Goal: Task Accomplishment & Management: Use online tool/utility

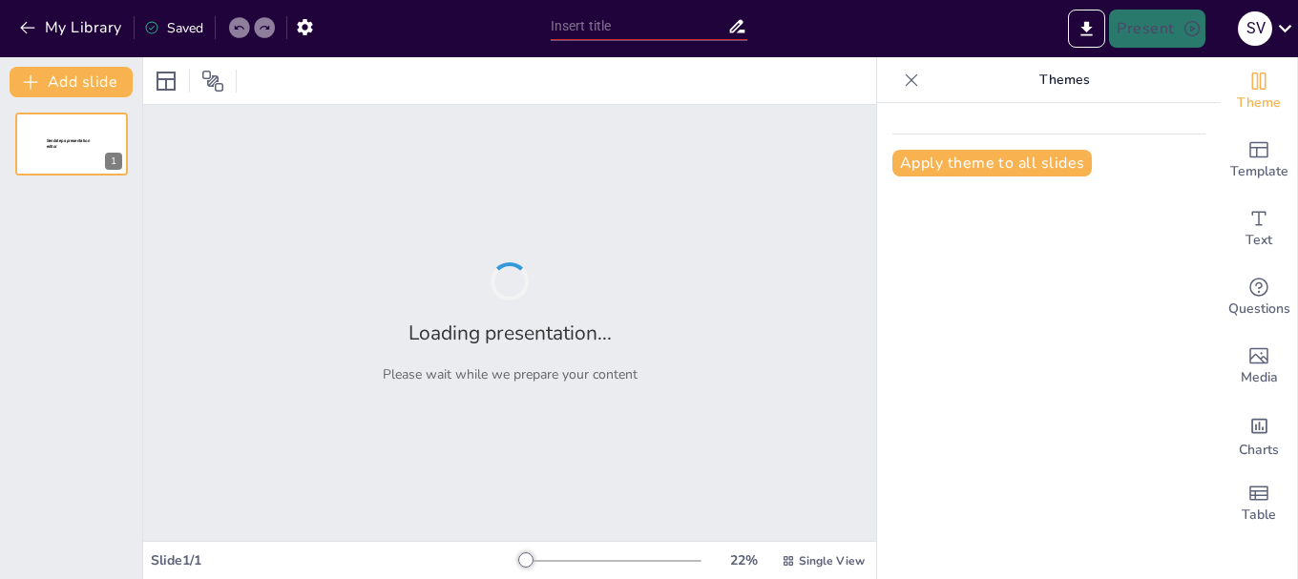
type input "Imported SISTEMA DE INFORMACION PRIMER PARCIAL 2025.pptx"
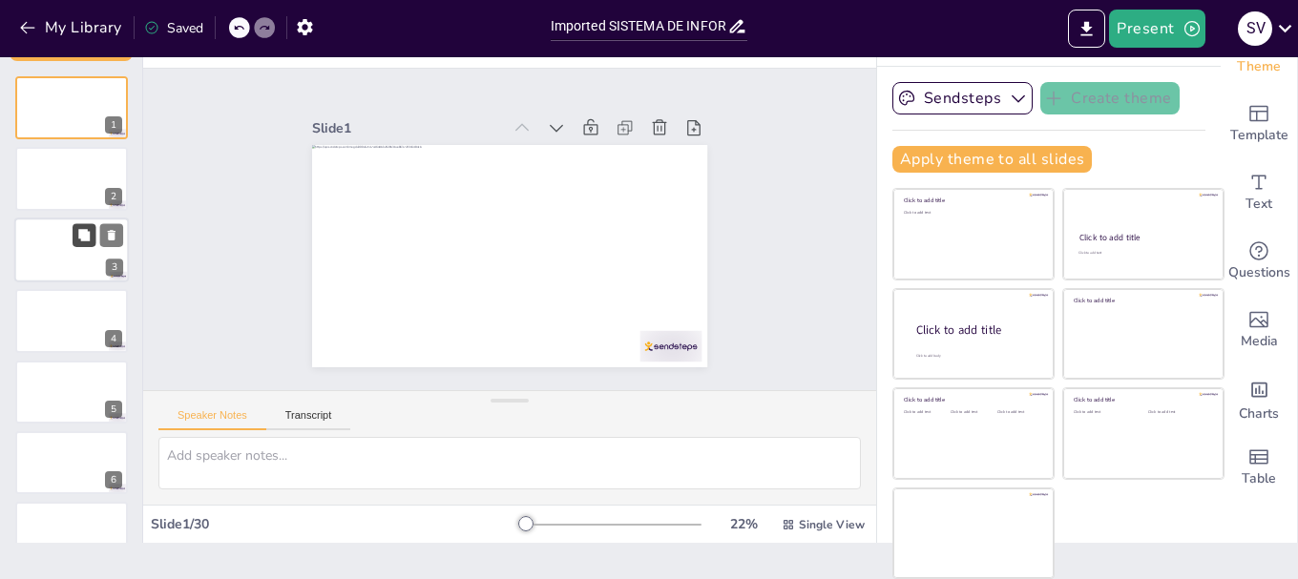
click at [80, 240] on icon at bounding box center [83, 234] width 13 height 13
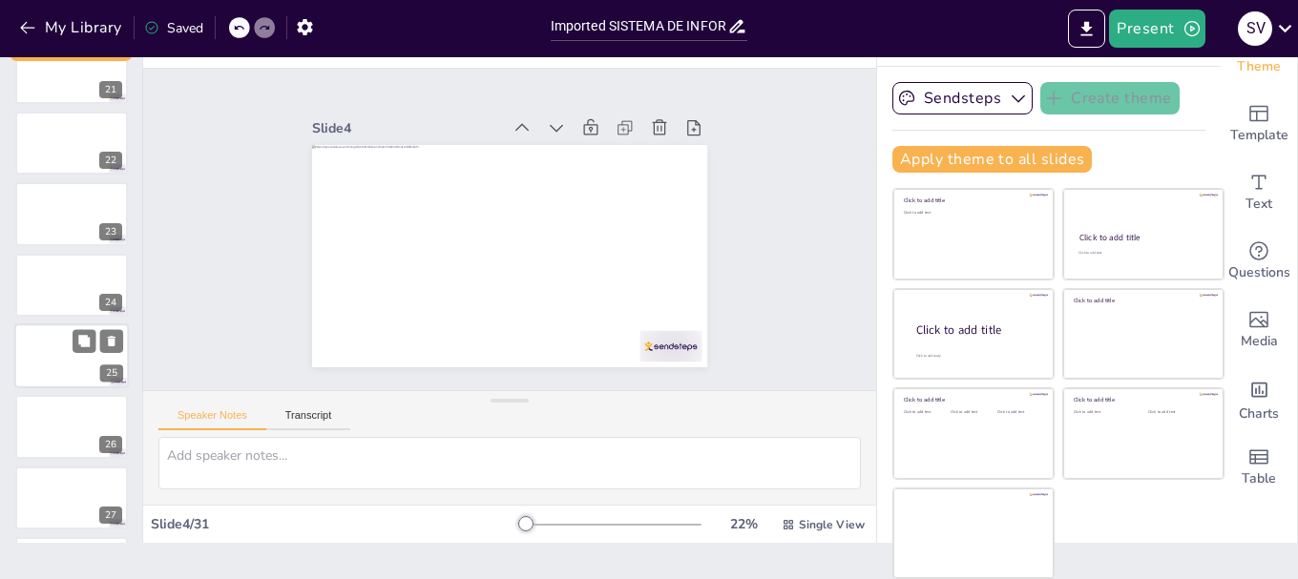
scroll to position [1264, 0]
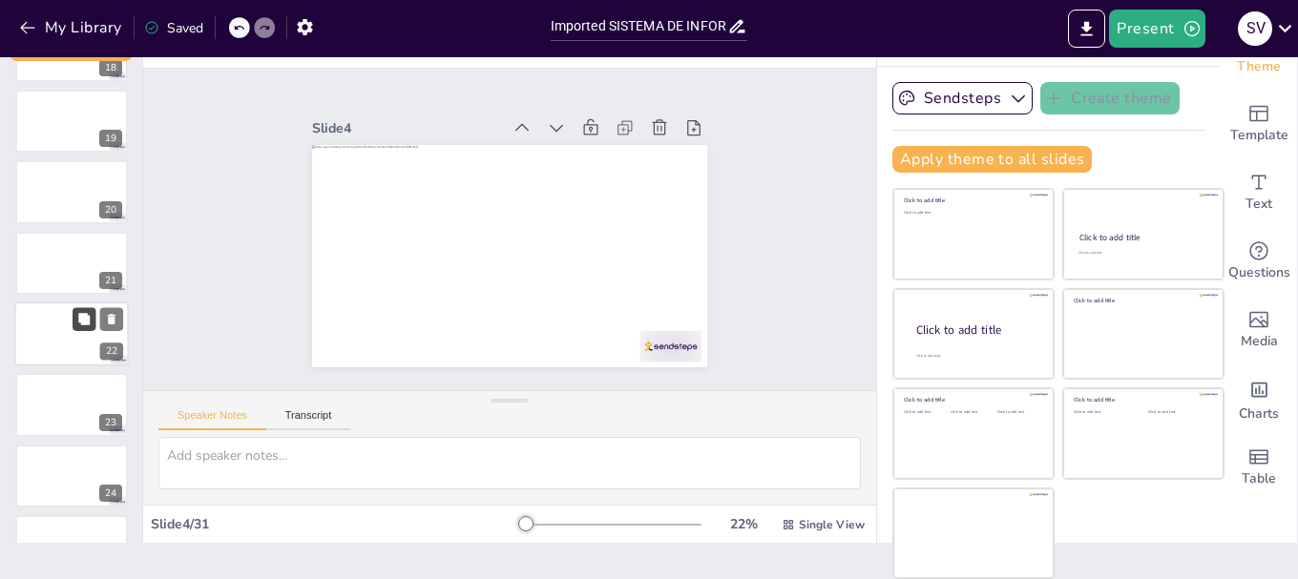
click at [79, 325] on button at bounding box center [84, 318] width 23 height 23
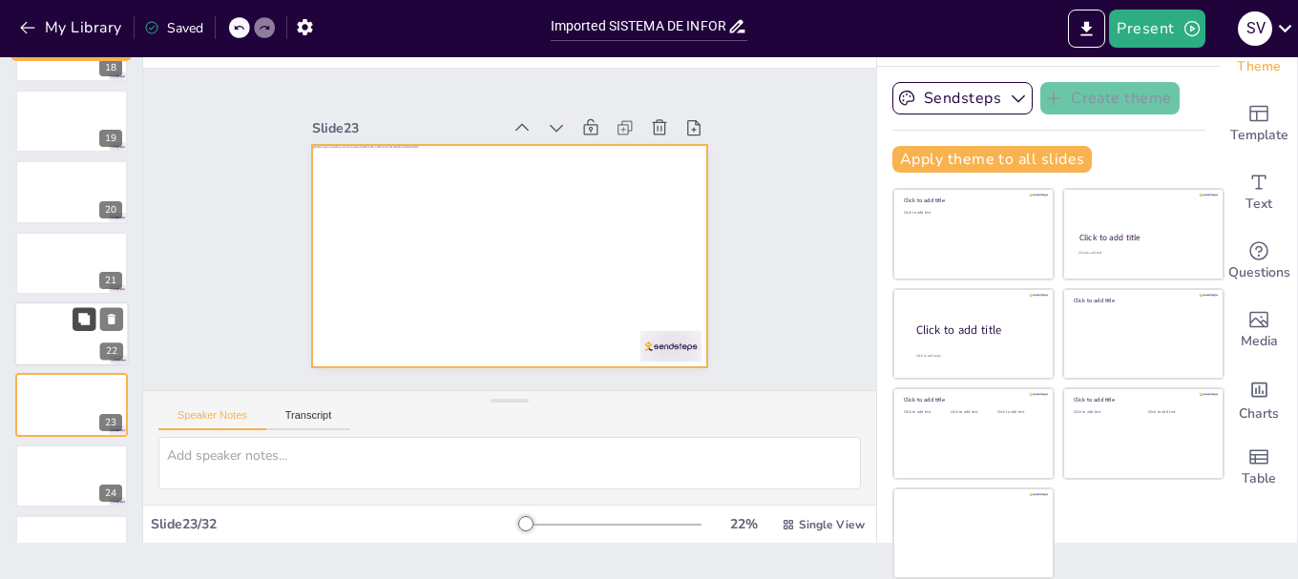
scroll to position [1368, 0]
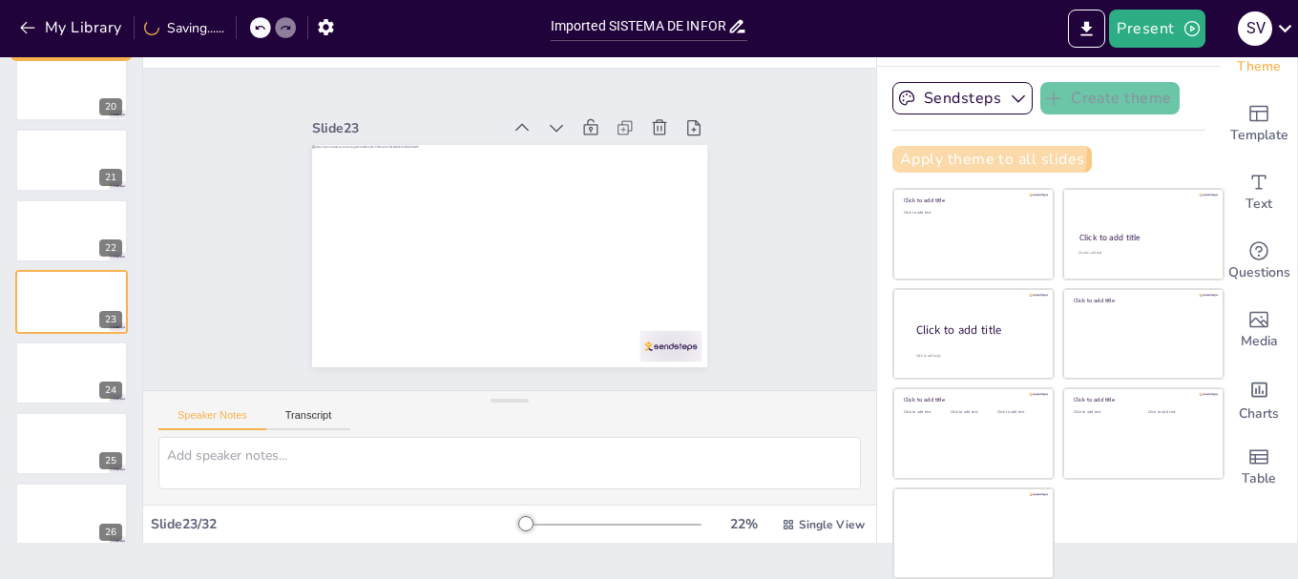
click at [954, 153] on button "Apply theme to all slides" at bounding box center [991, 159] width 199 height 27
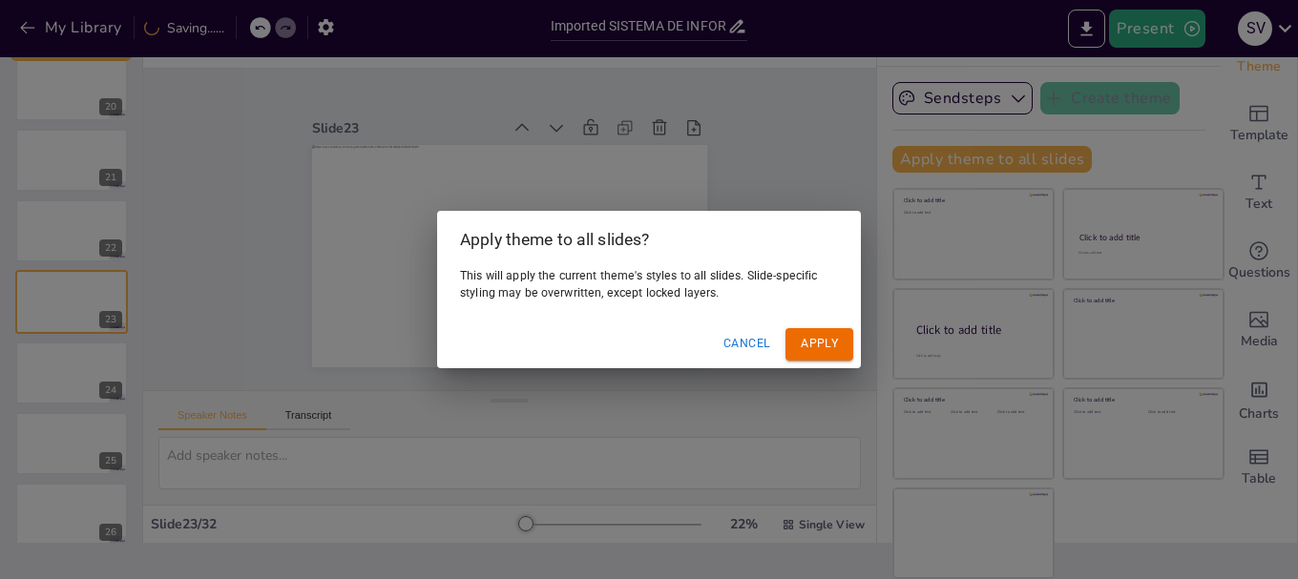
click at [822, 339] on button "Apply" at bounding box center [819, 343] width 68 height 31
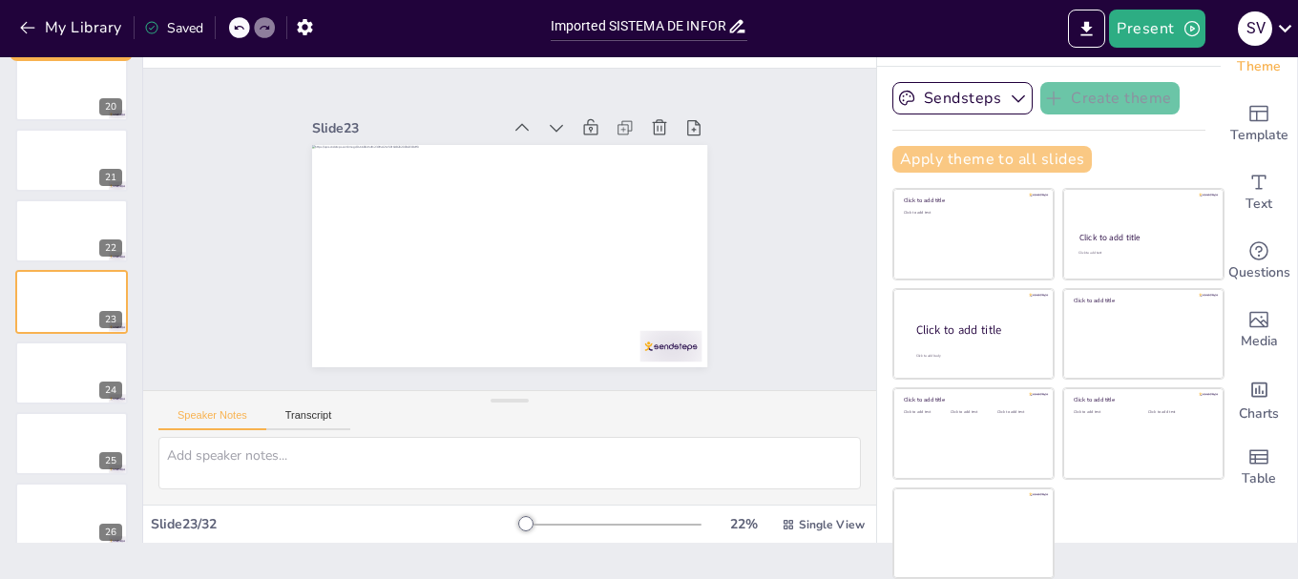
click at [950, 154] on button "Apply theme to all slides" at bounding box center [991, 159] width 199 height 27
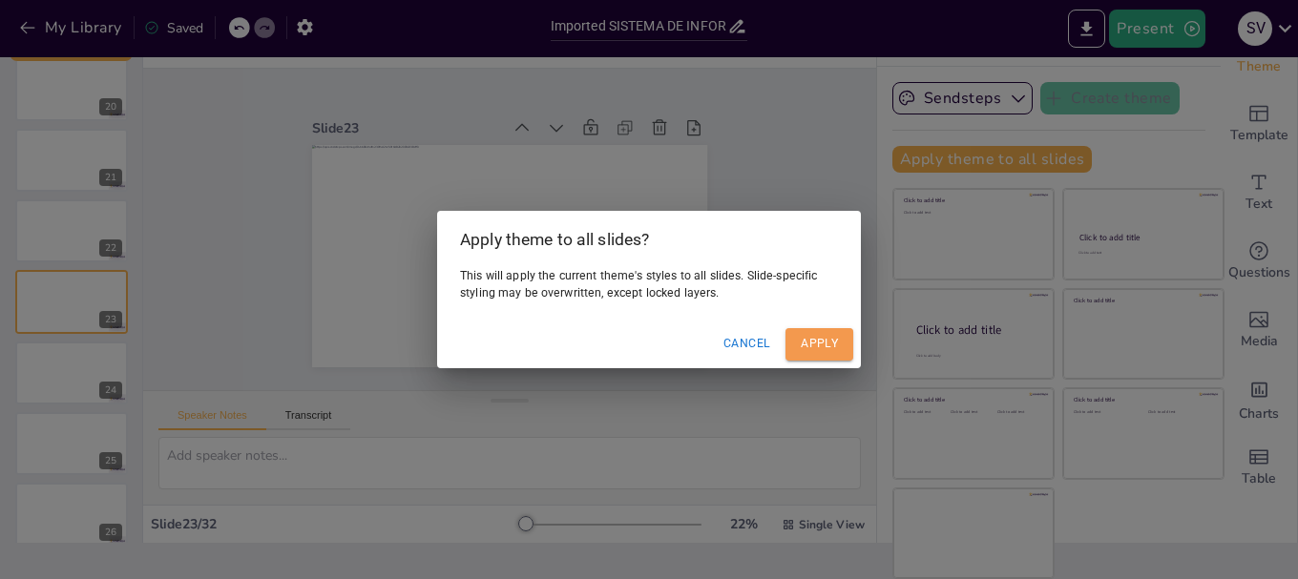
click at [799, 343] on button "Apply" at bounding box center [819, 343] width 68 height 31
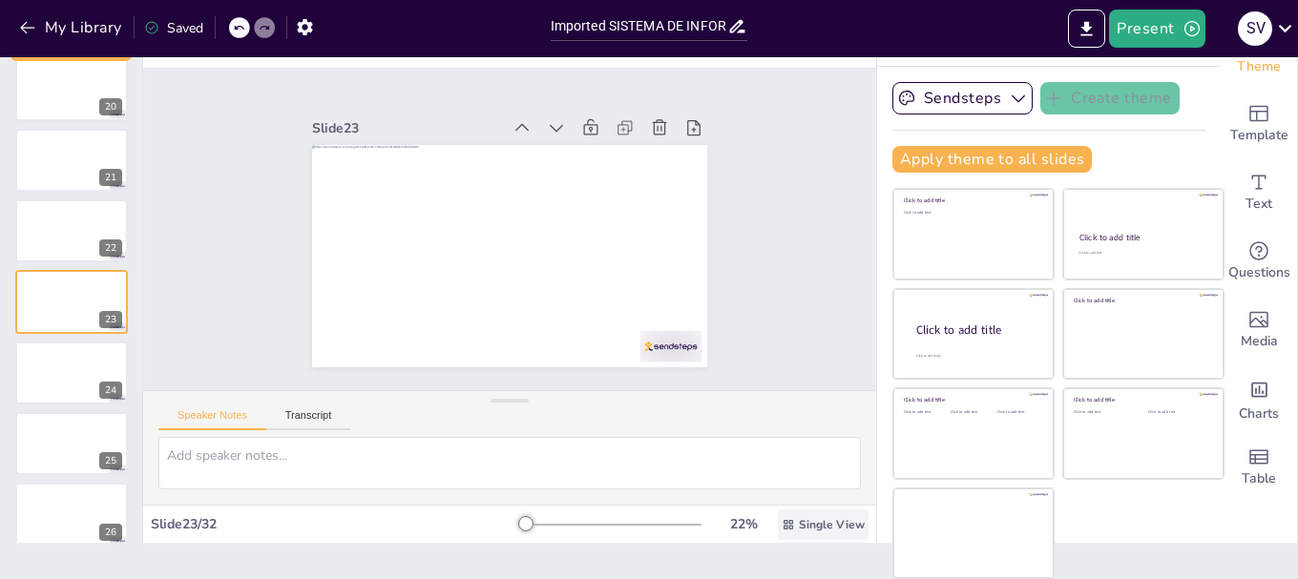
click at [799, 524] on span "Single View" at bounding box center [832, 524] width 66 height 15
click at [1088, 32] on icon "Export to PowerPoint" at bounding box center [1086, 29] width 20 height 20
click at [1089, 19] on icon "Export to PowerPoint" at bounding box center [1086, 29] width 20 height 20
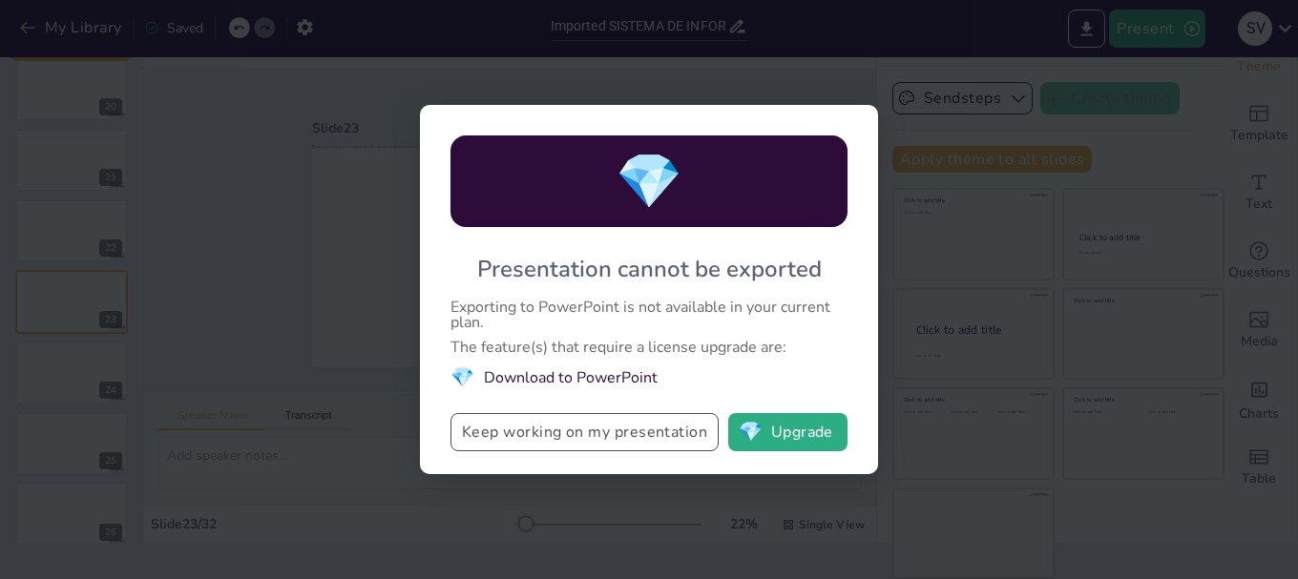
click at [649, 426] on button "Keep working on my presentation" at bounding box center [584, 432] width 268 height 38
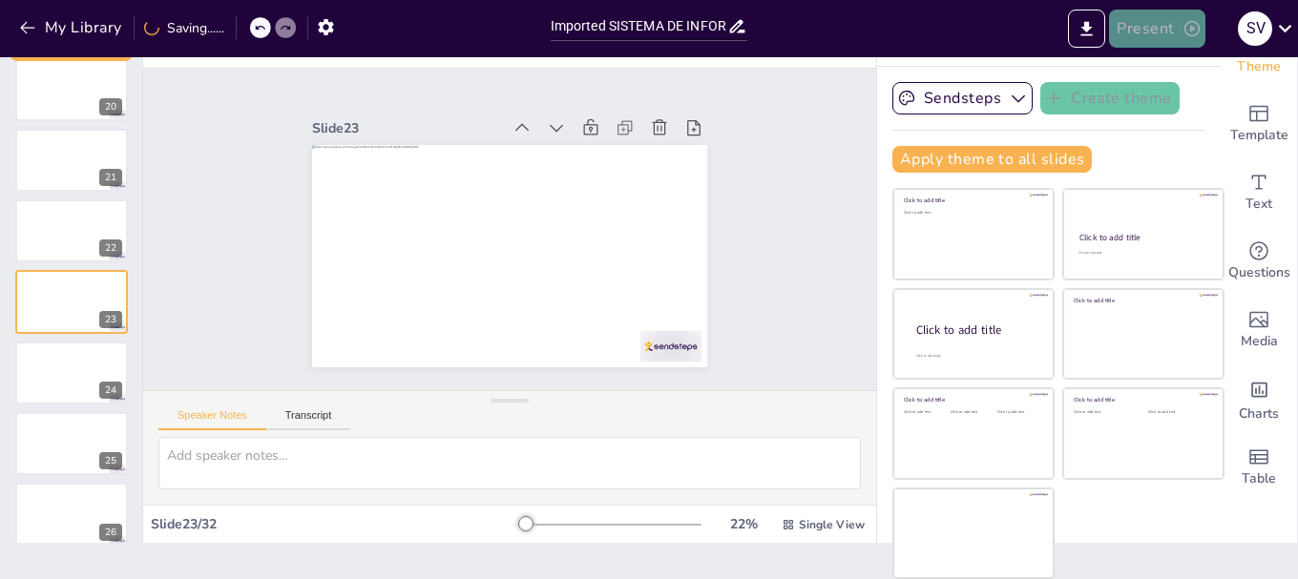
click at [1189, 28] on icon "button" at bounding box center [1191, 28] width 19 height 19
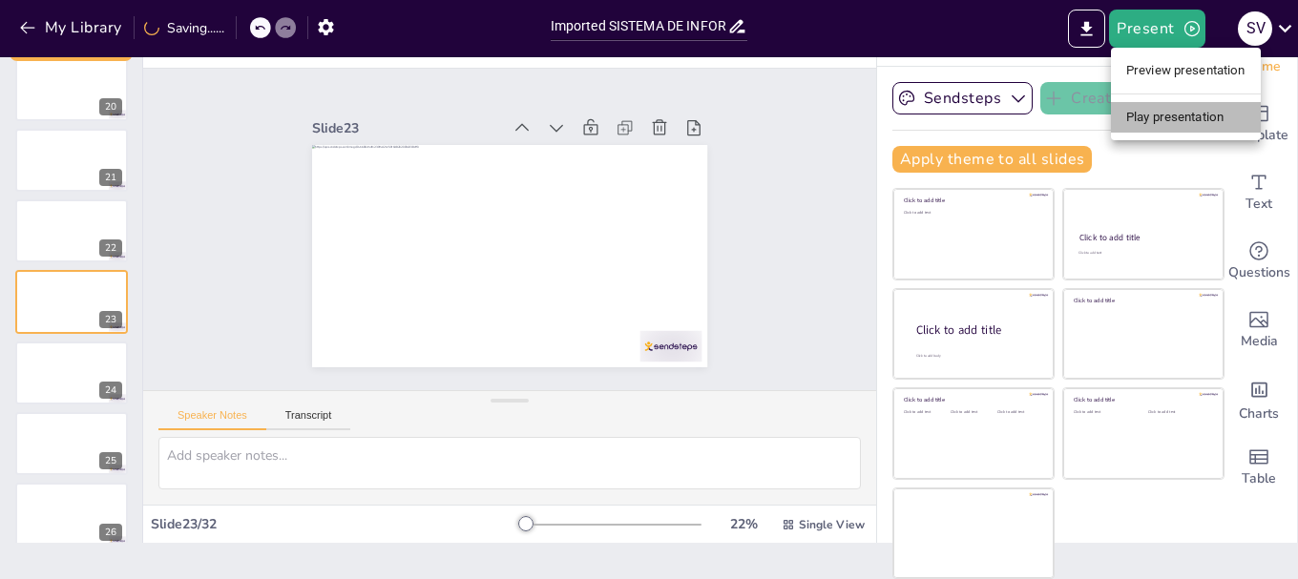
click at [1160, 112] on li "Play presentation" at bounding box center [1186, 117] width 150 height 31
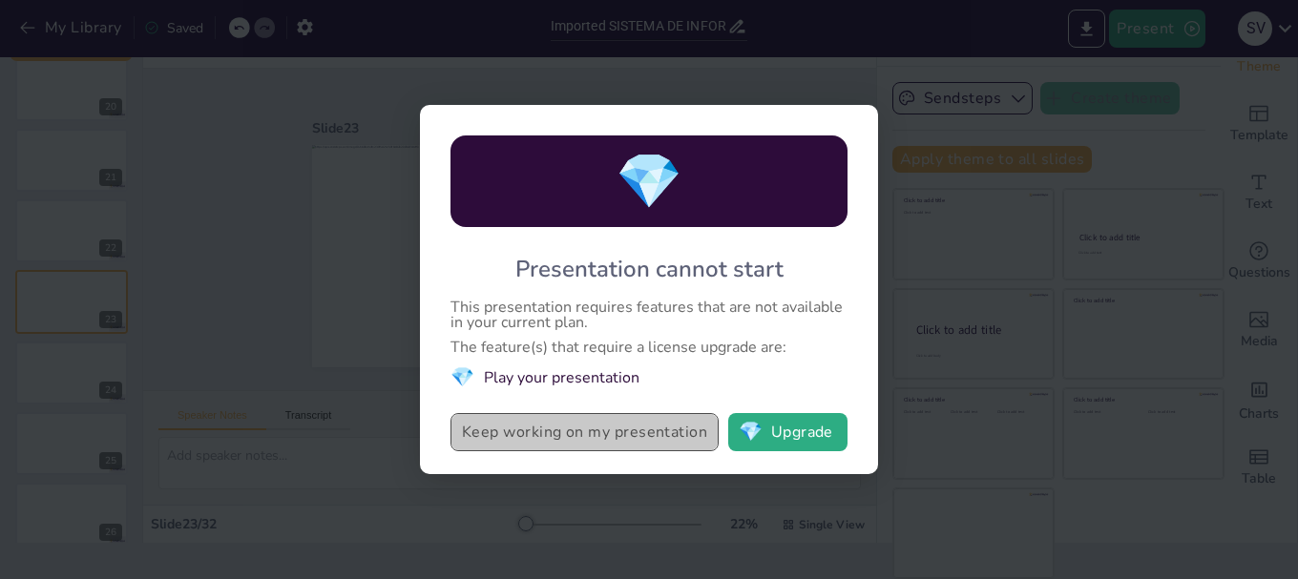
click at [605, 434] on button "Keep working on my presentation" at bounding box center [584, 432] width 268 height 38
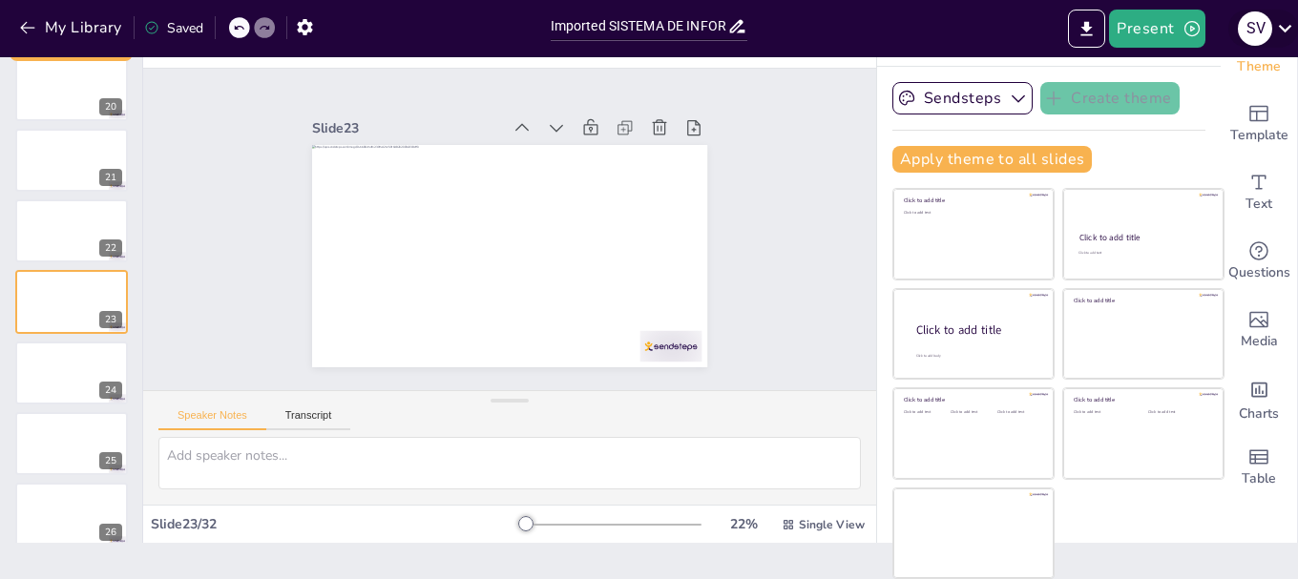
click at [1284, 25] on icon at bounding box center [1285, 28] width 26 height 26
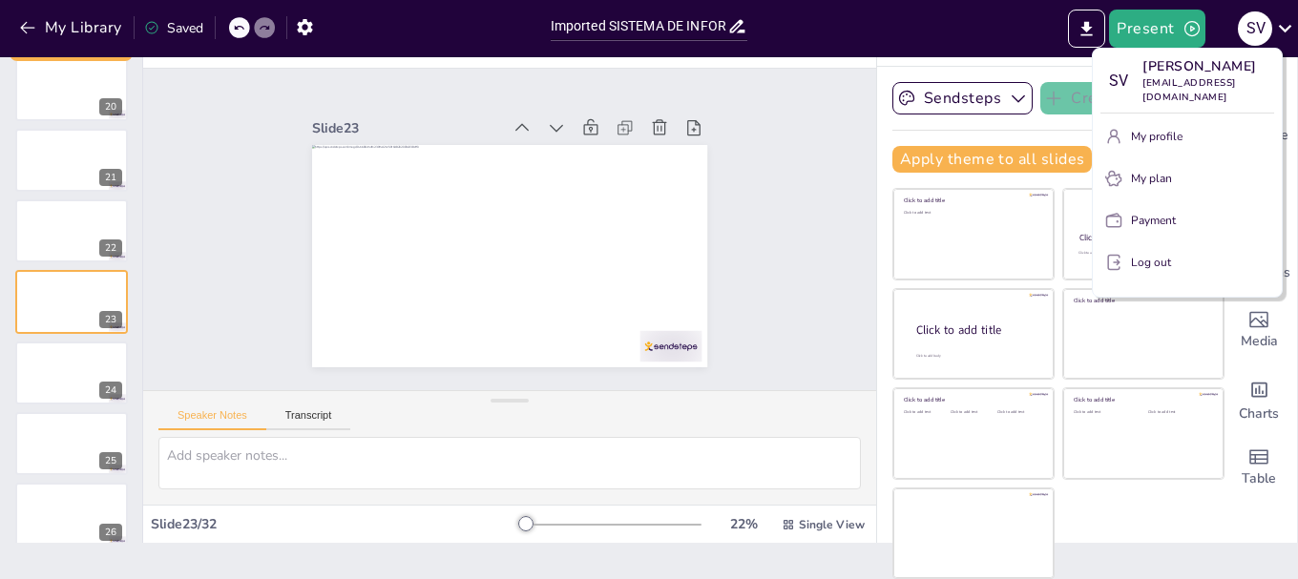
click at [799, 150] on div at bounding box center [649, 289] width 1298 height 579
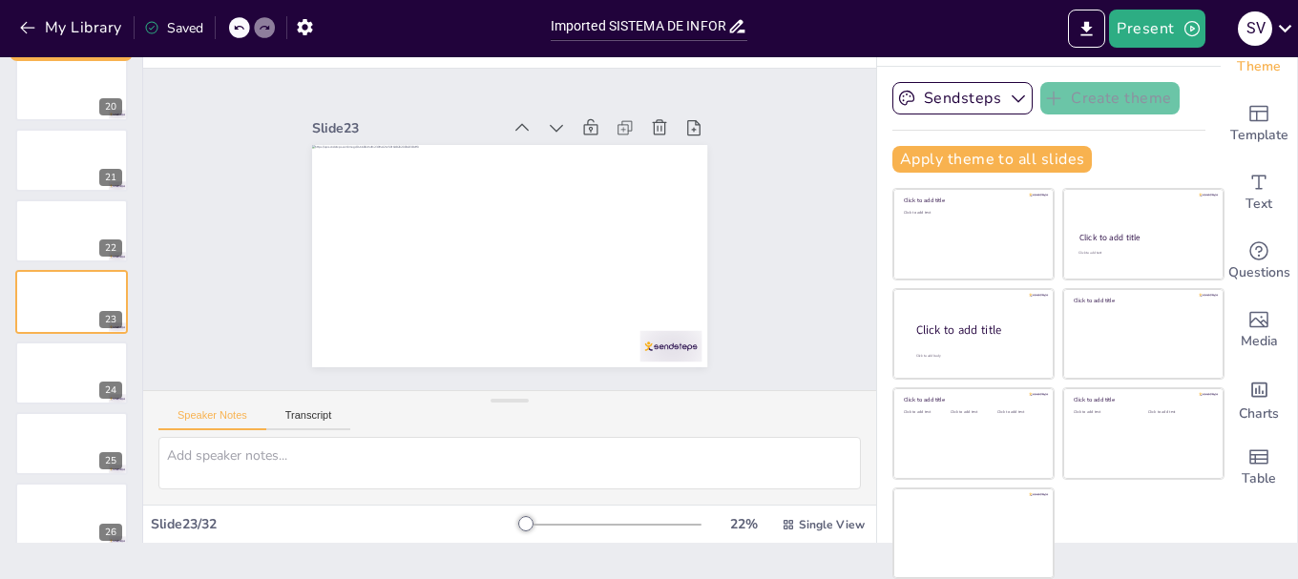
scroll to position [0, 0]
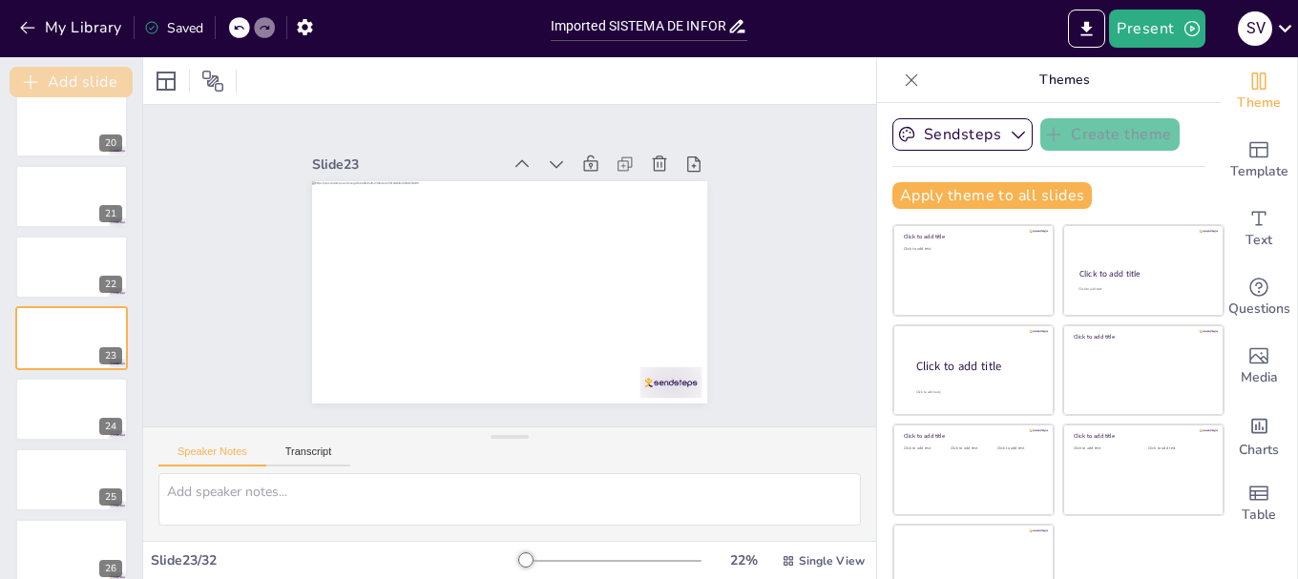
click at [69, 75] on button "Add slide" at bounding box center [71, 82] width 123 height 31
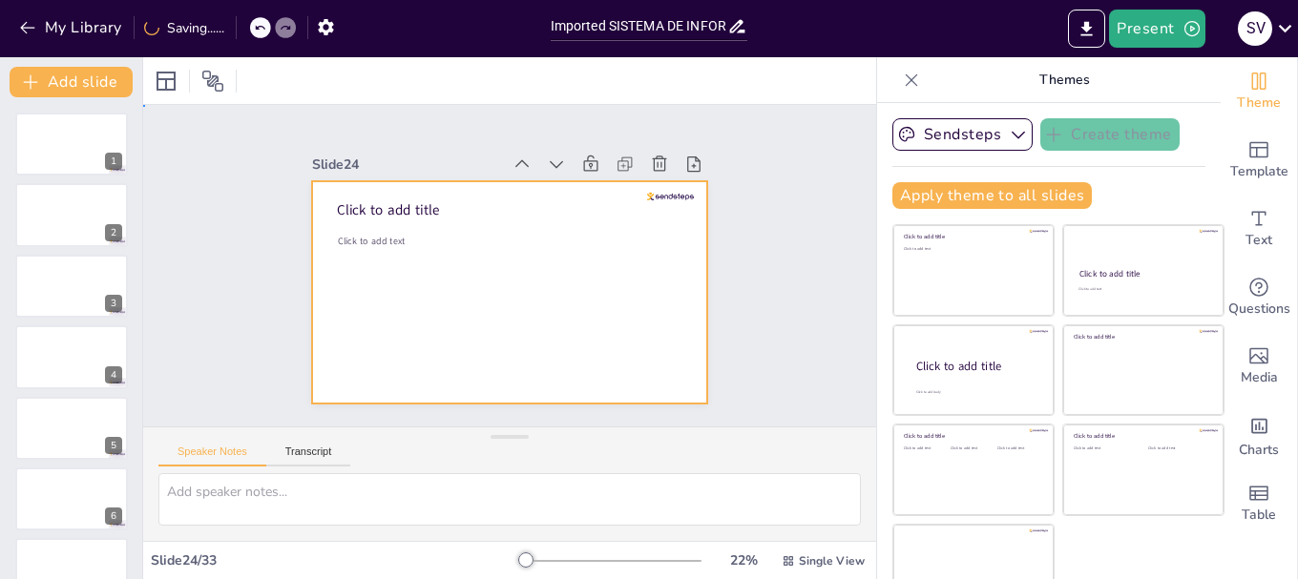
click at [328, 246] on div at bounding box center [501, 290] width 445 height 333
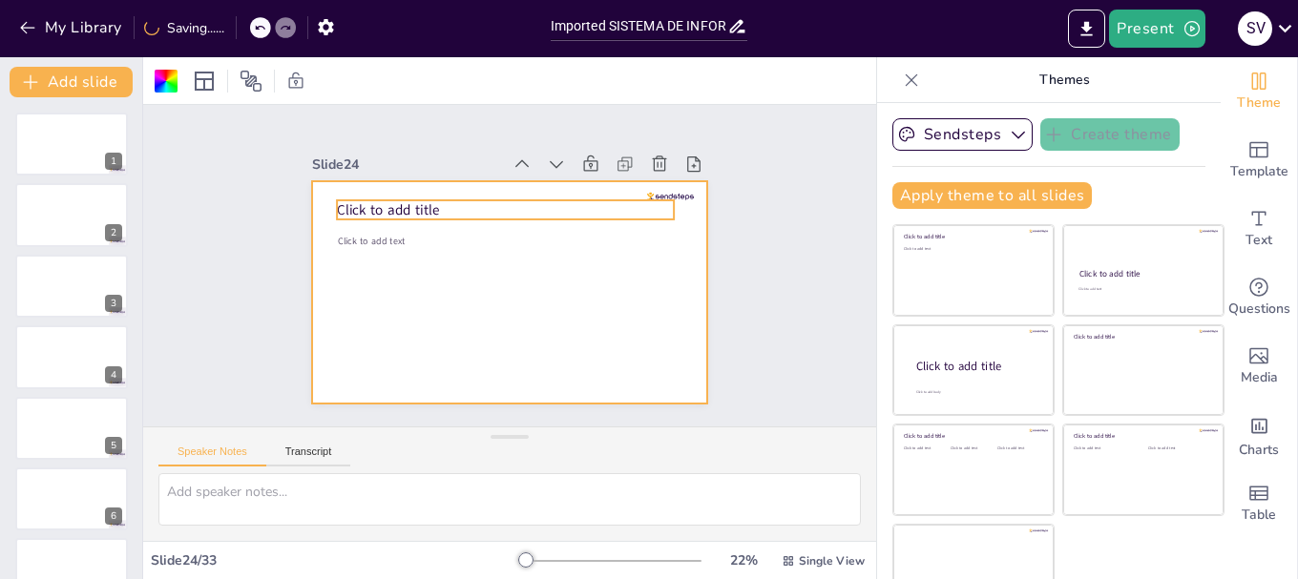
click at [428, 182] on span "Click to add title" at bounding box center [469, 138] width 83 height 89
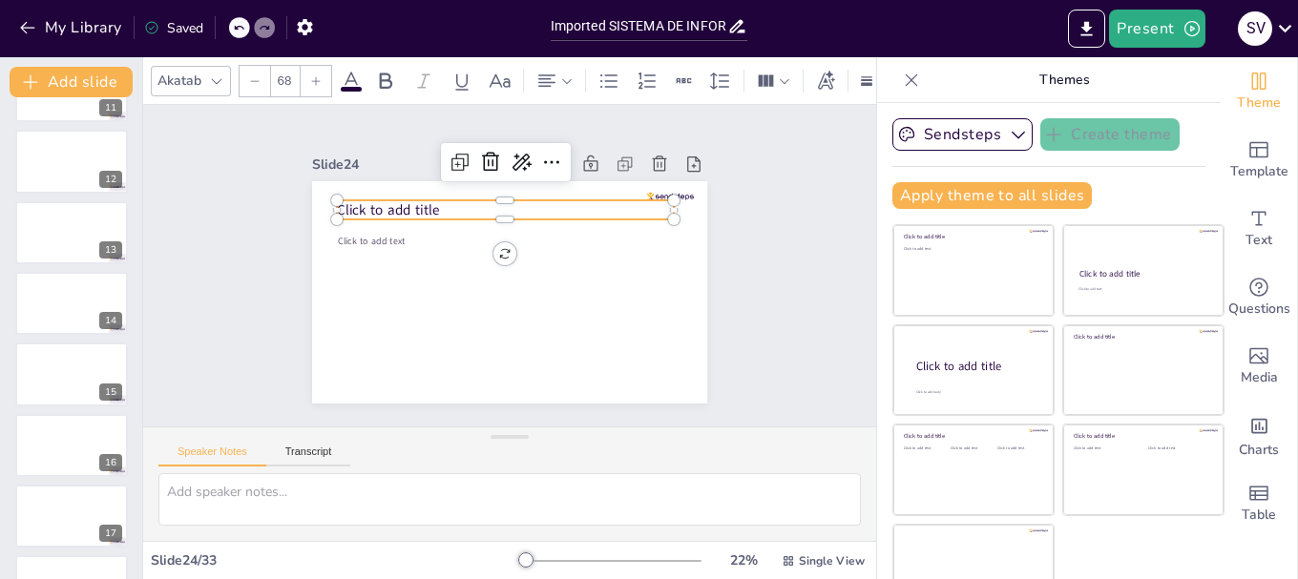
scroll to position [1336, 0]
click at [737, 32] on icon at bounding box center [737, 26] width 20 height 20
